Goal: Navigation & Orientation: Find specific page/section

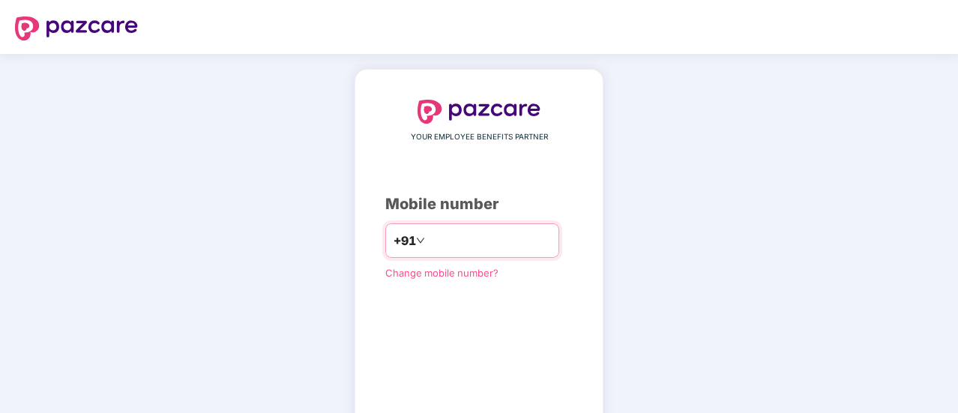
type input "*"
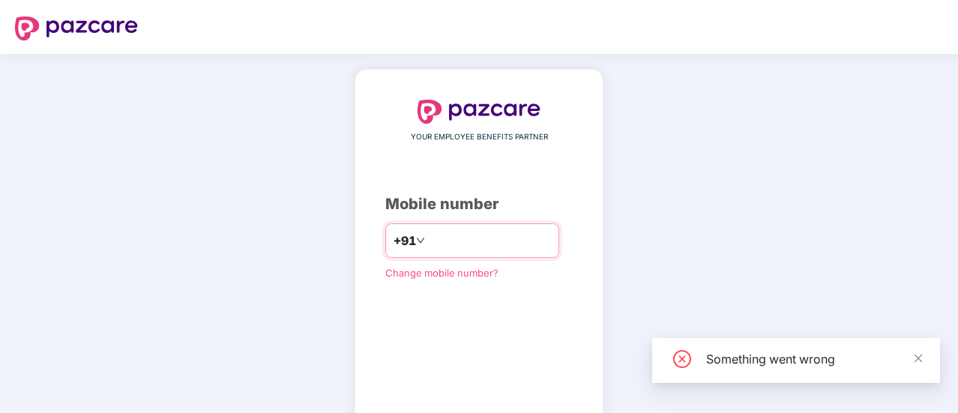
type input "**********"
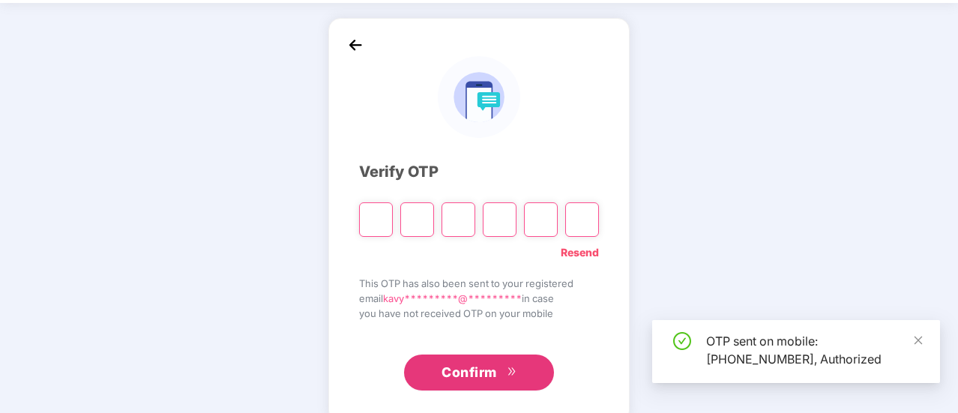
scroll to position [75, 0]
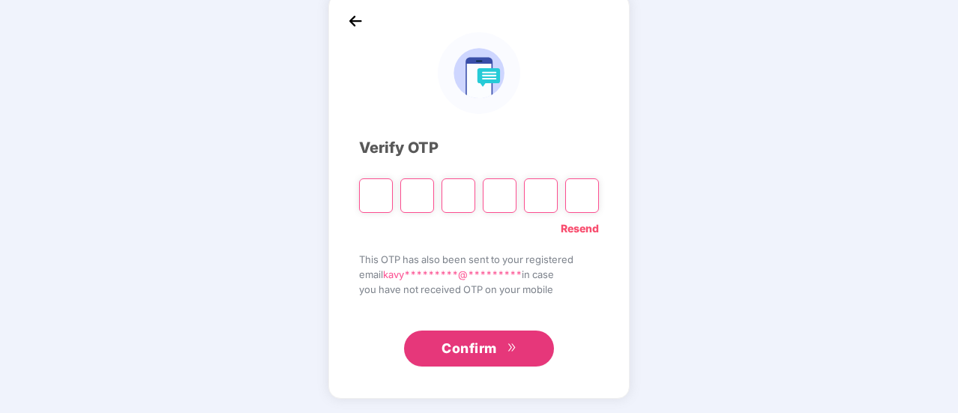
paste input "*"
type input "*"
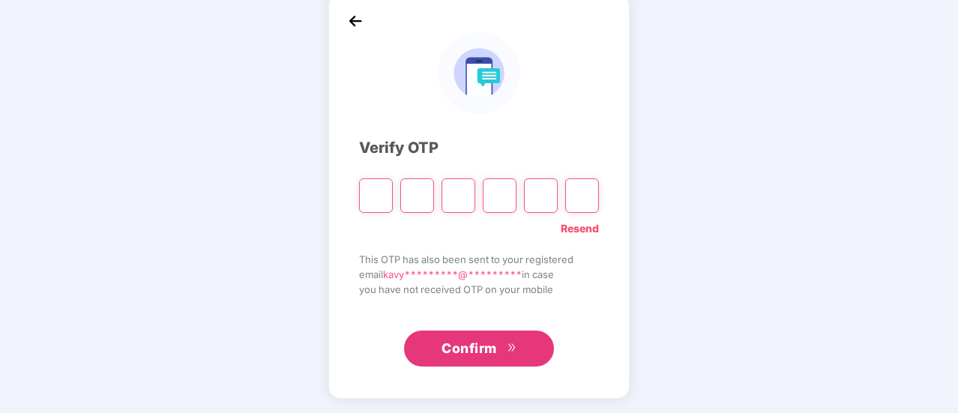
type input "*"
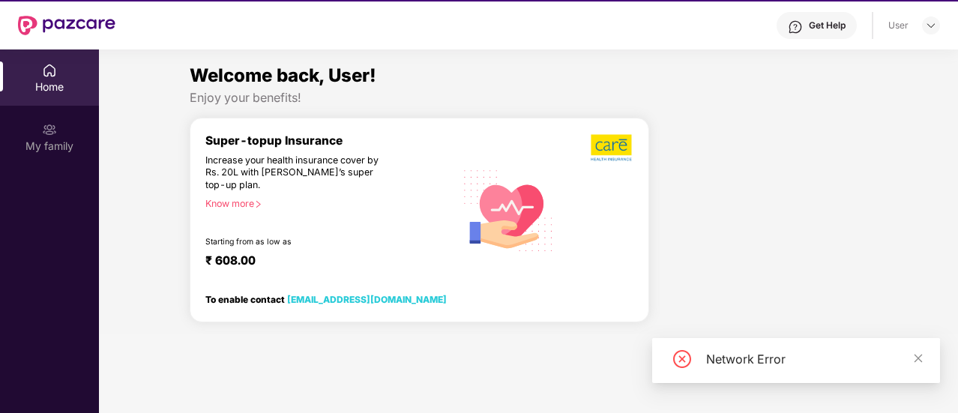
scroll to position [0, 0]
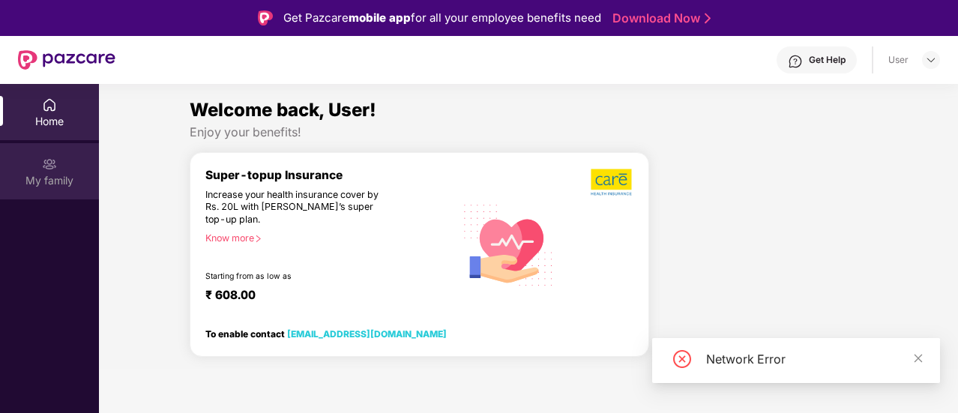
click at [43, 175] on div "My family" at bounding box center [49, 180] width 99 height 15
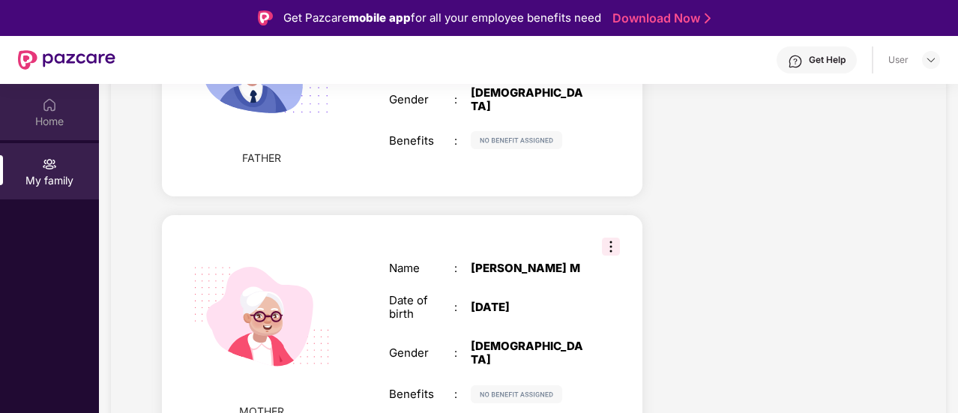
click at [43, 112] on img at bounding box center [49, 104] width 15 height 15
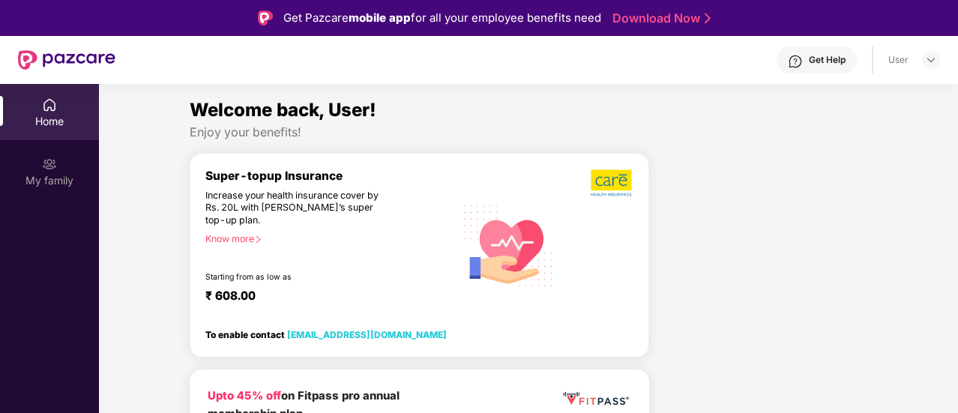
click at [921, 64] on div "User" at bounding box center [914, 60] width 52 height 18
click at [924, 61] on div at bounding box center [931, 60] width 18 height 18
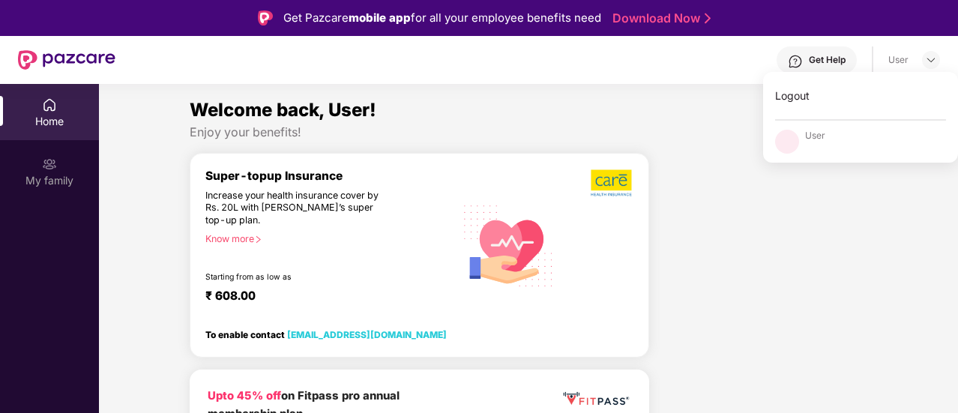
click at [251, 85] on section "Welcome back, User! Enjoy your benefits! Super-topup Insurance Increase your he…" at bounding box center [528, 290] width 859 height 413
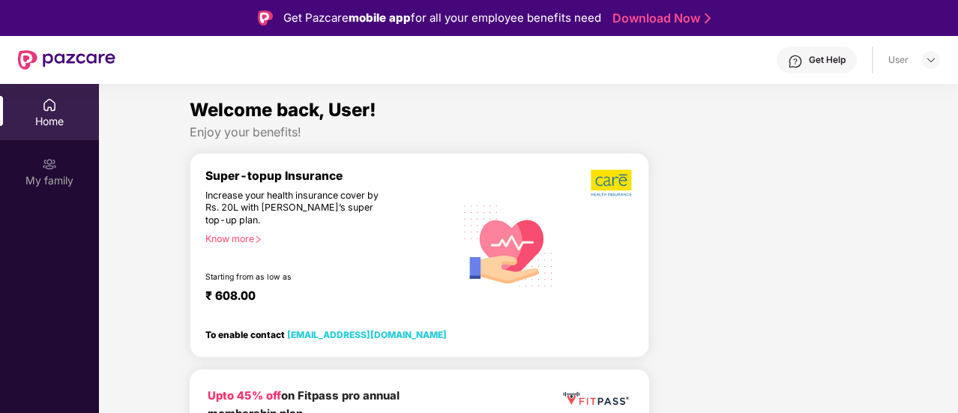
click at [912, 56] on div "User" at bounding box center [914, 60] width 52 height 18
click at [919, 58] on div "User" at bounding box center [914, 60] width 52 height 18
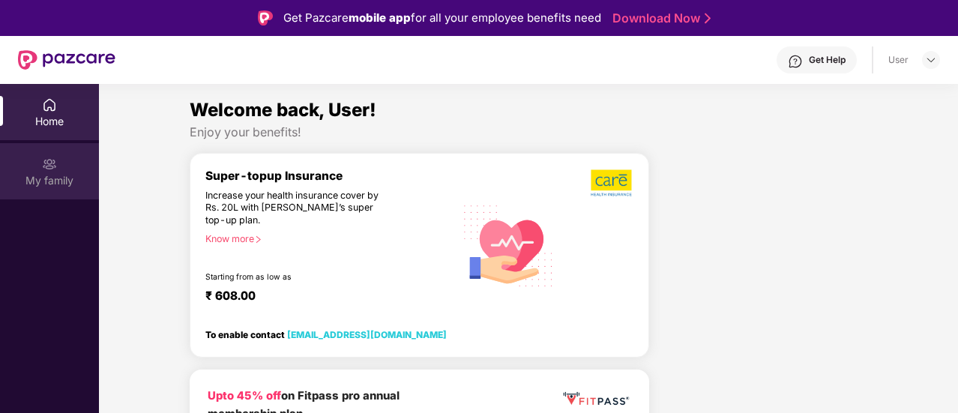
click at [61, 178] on div "My family" at bounding box center [49, 180] width 99 height 15
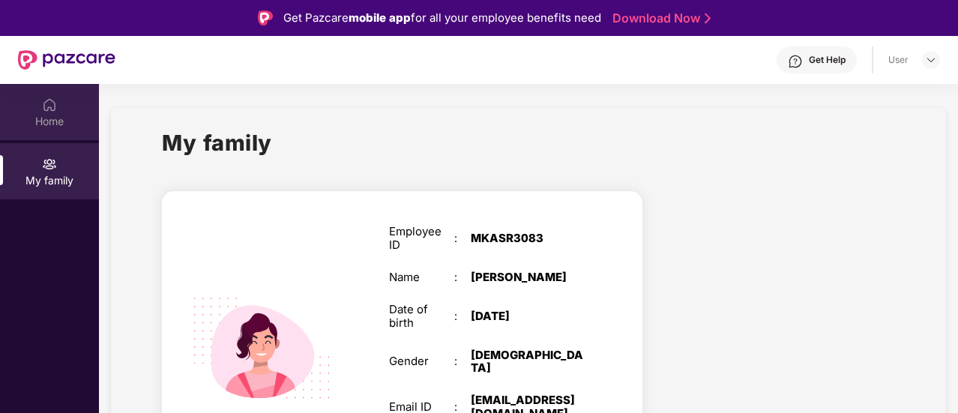
click at [28, 115] on div "Home" at bounding box center [49, 121] width 99 height 15
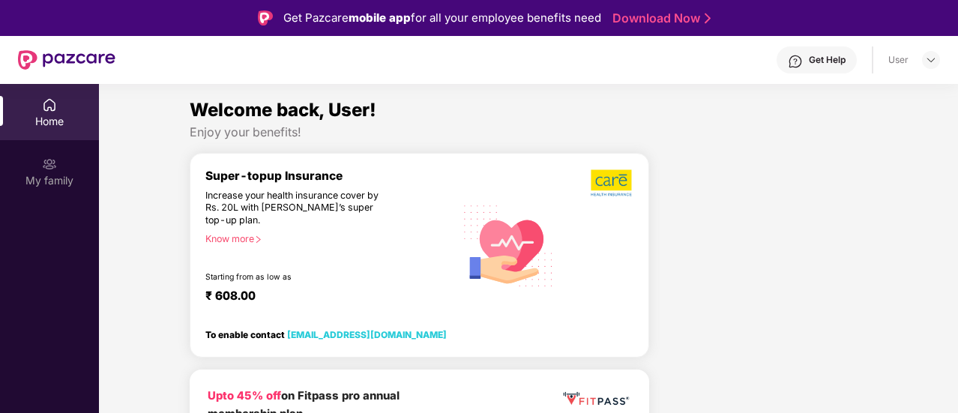
scroll to position [150, 0]
